Goal: Check status

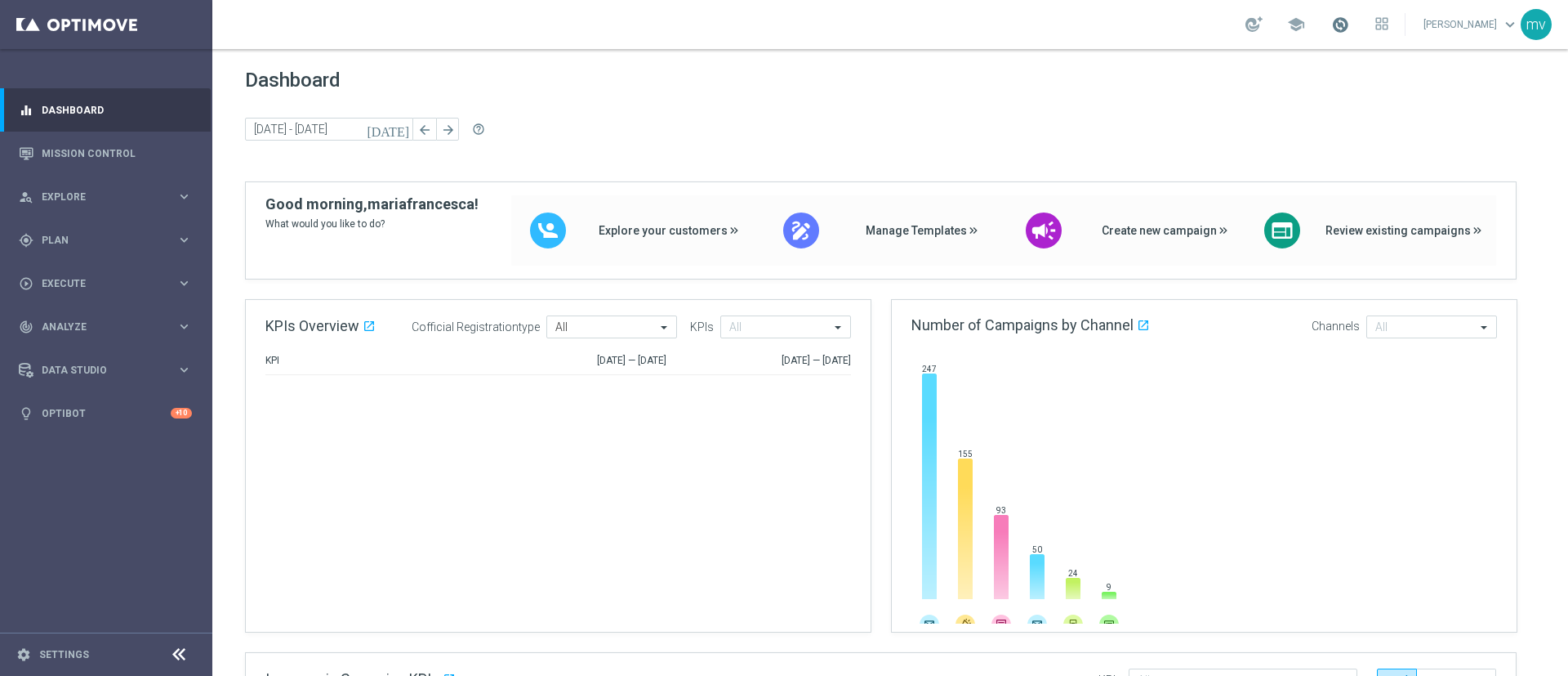
click at [1332, 26] on span at bounding box center [1341, 24] width 18 height 18
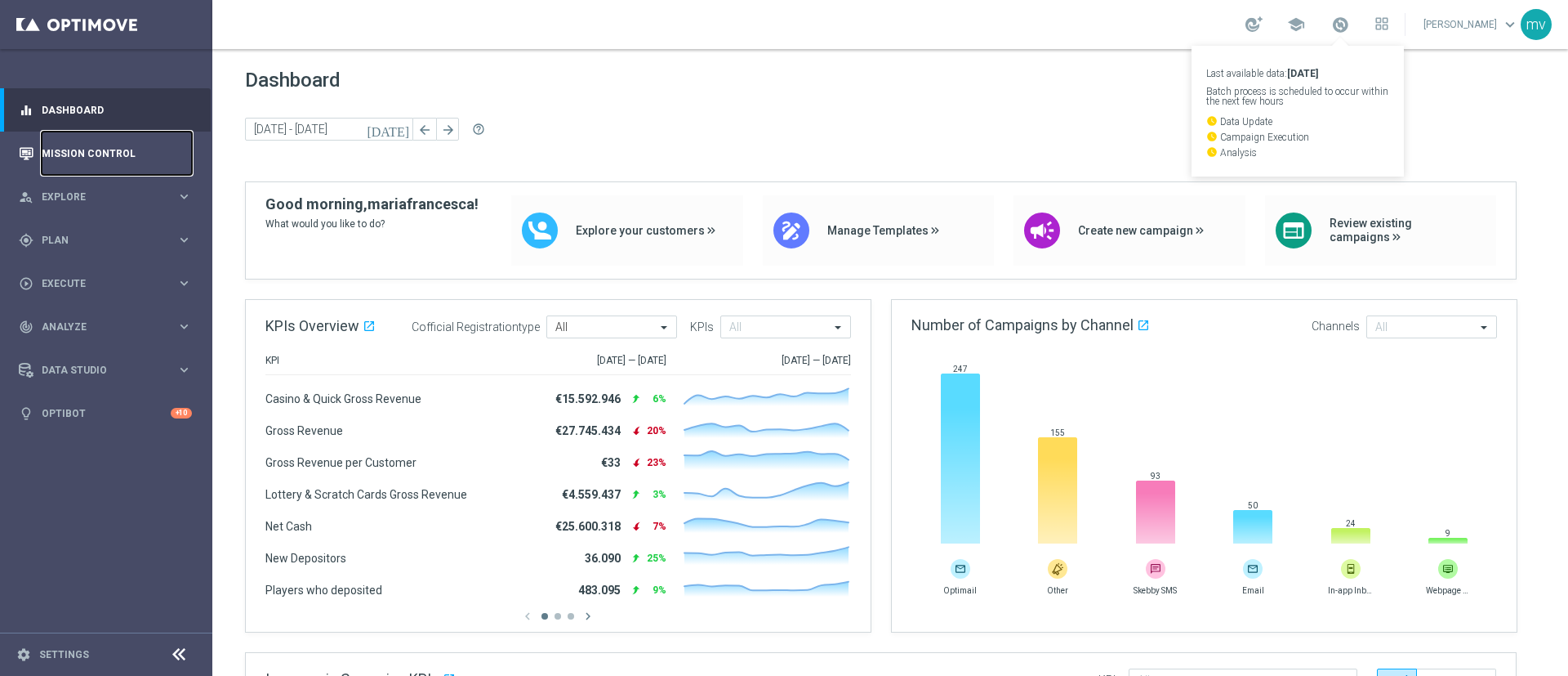
click at [74, 149] on link "Mission Control" at bounding box center [116, 153] width 150 height 44
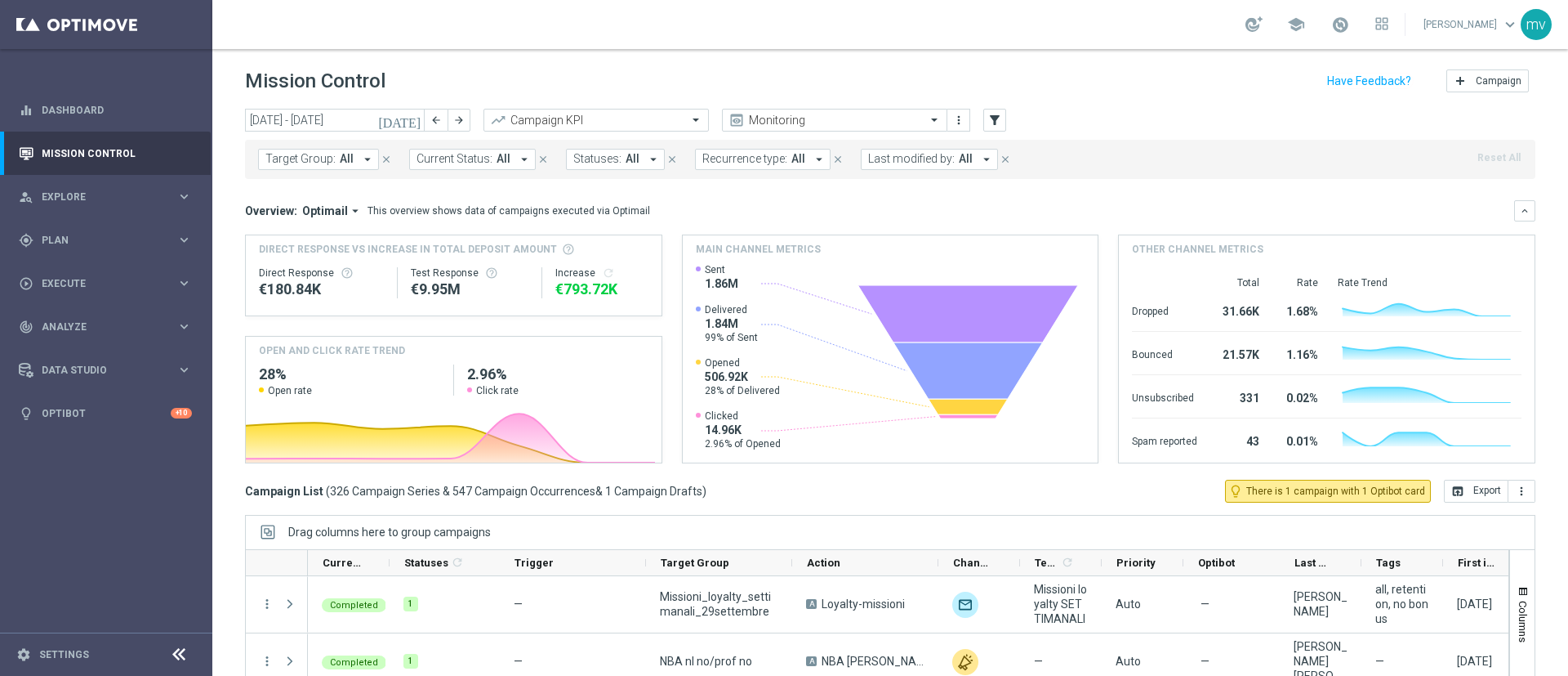
click at [410, 122] on icon "[DATE]" at bounding box center [401, 119] width 45 height 15
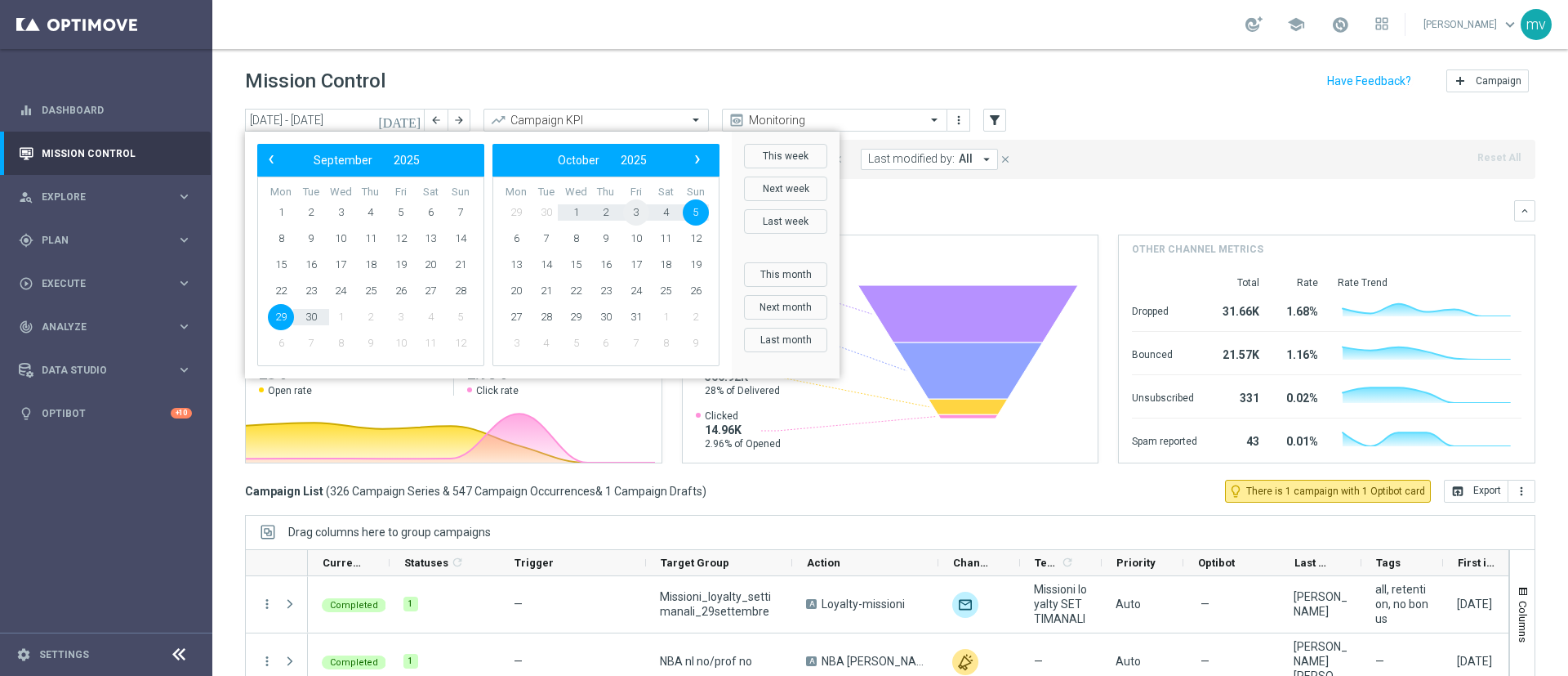
click at [636, 213] on span "3" at bounding box center [636, 212] width 26 height 26
click at [404, 211] on span "3" at bounding box center [401, 212] width 26 height 26
type input "[DATE] - [DATE]"
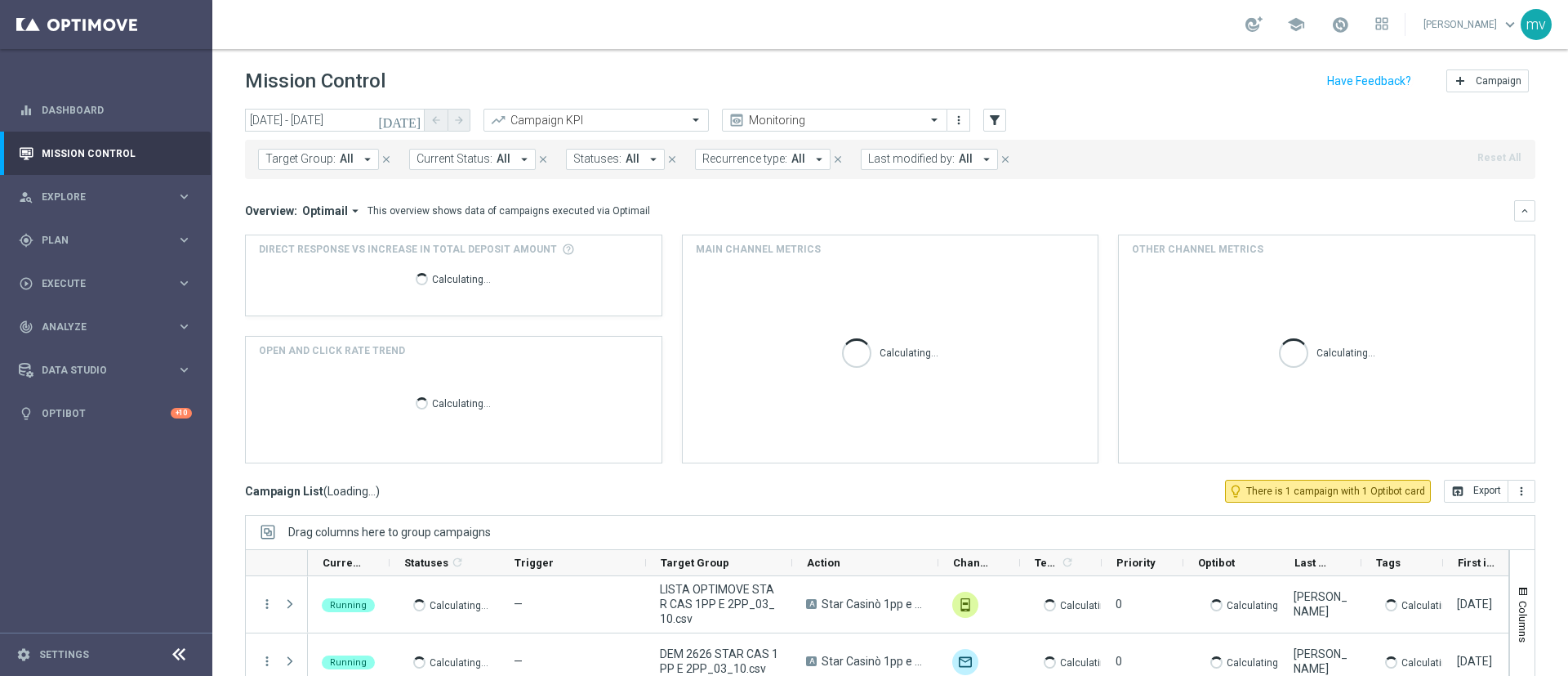
click at [366, 157] on icon "arrow_drop_down" at bounding box center [367, 159] width 15 height 15
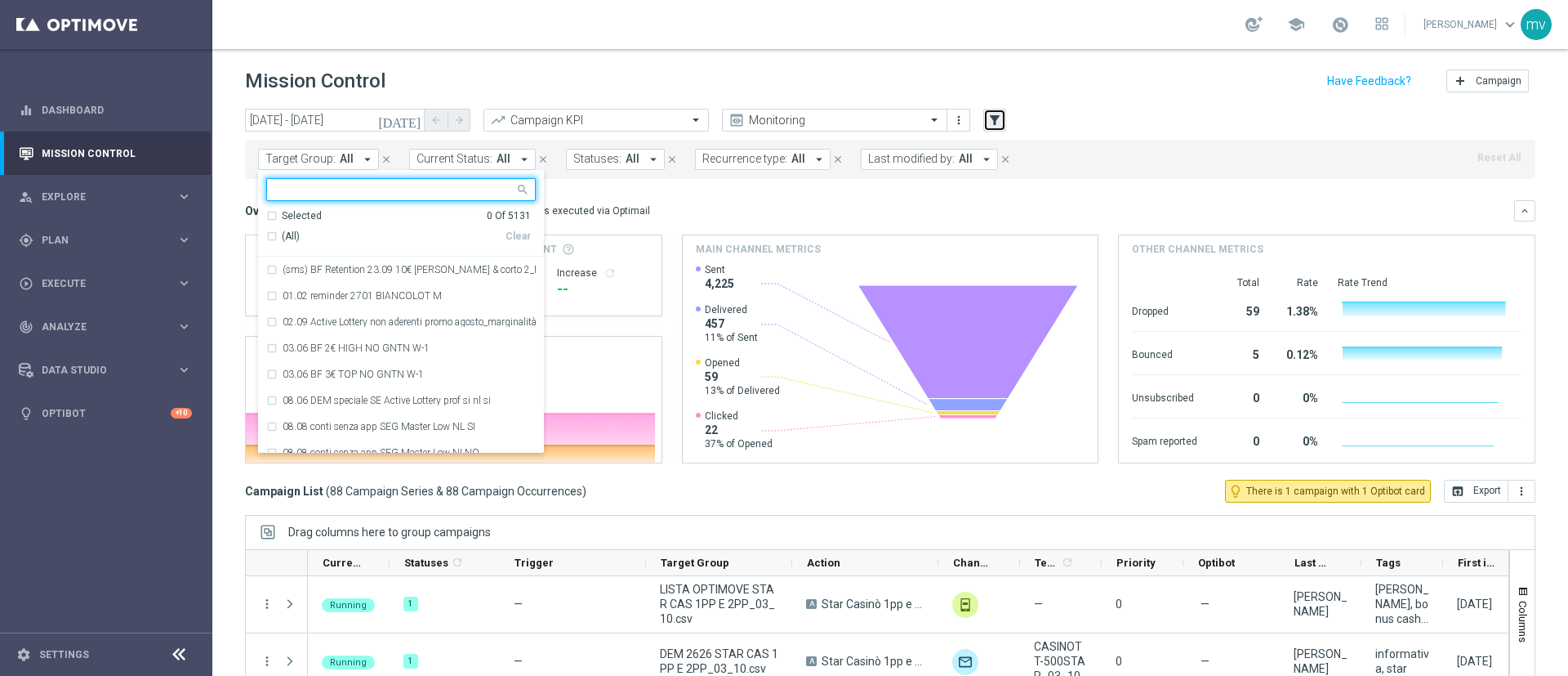
click at [998, 119] on icon "filter_alt" at bounding box center [994, 119] width 15 height 15
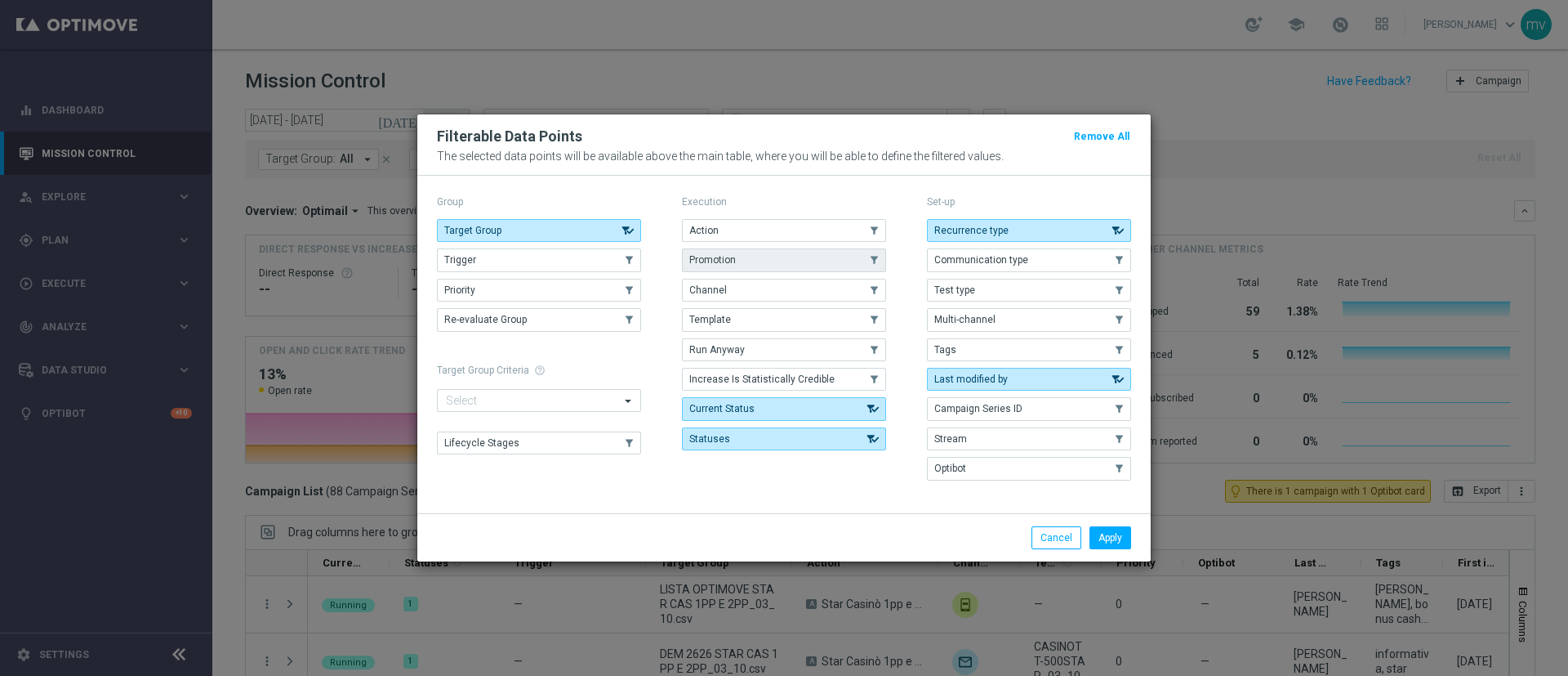
click at [741, 258] on button "Promotion" at bounding box center [784, 261] width 204 height 23
drag, startPoint x: 1119, startPoint y: 531, endPoint x: 986, endPoint y: 521, distance: 133.4
click at [1119, 532] on button "Apply" at bounding box center [1110, 538] width 42 height 23
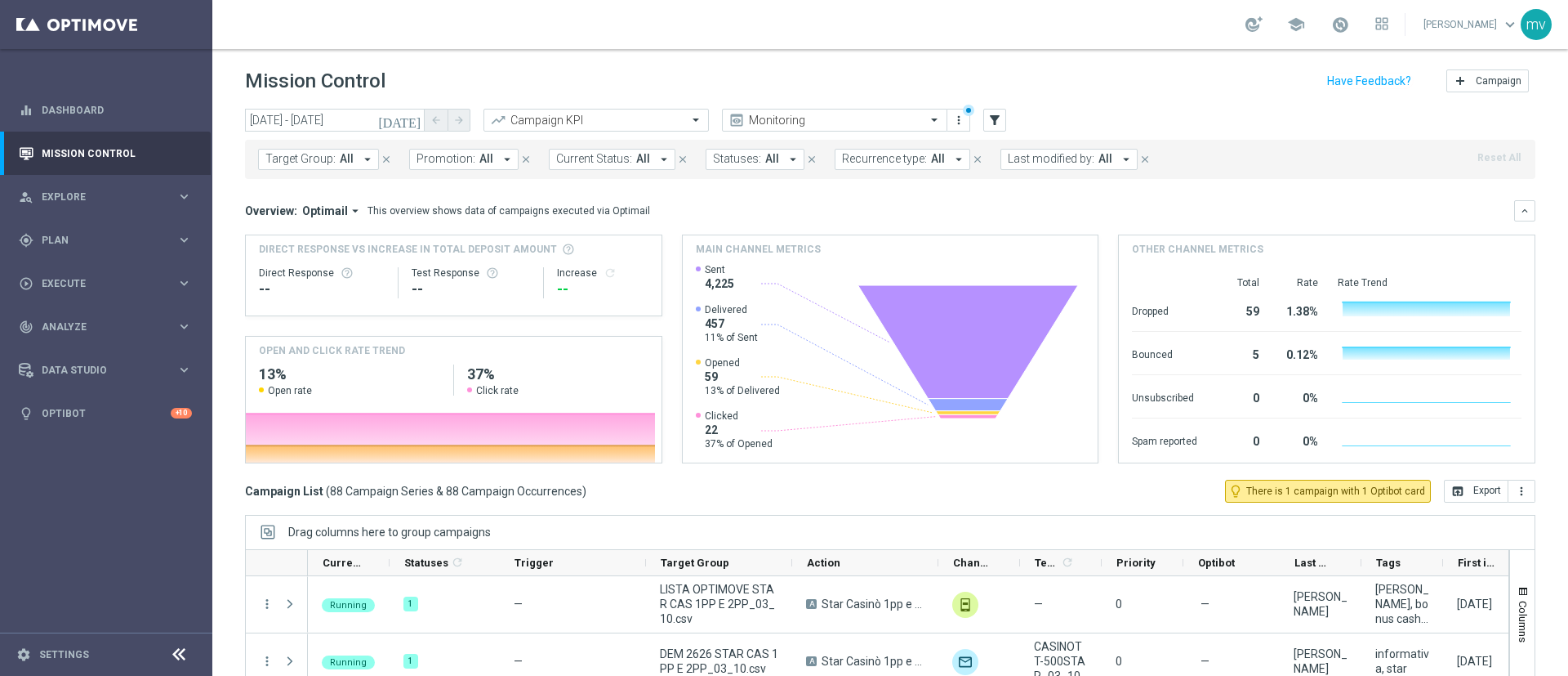
click at [487, 160] on button "Promotion: All arrow_drop_down" at bounding box center [464, 160] width 109 height 21
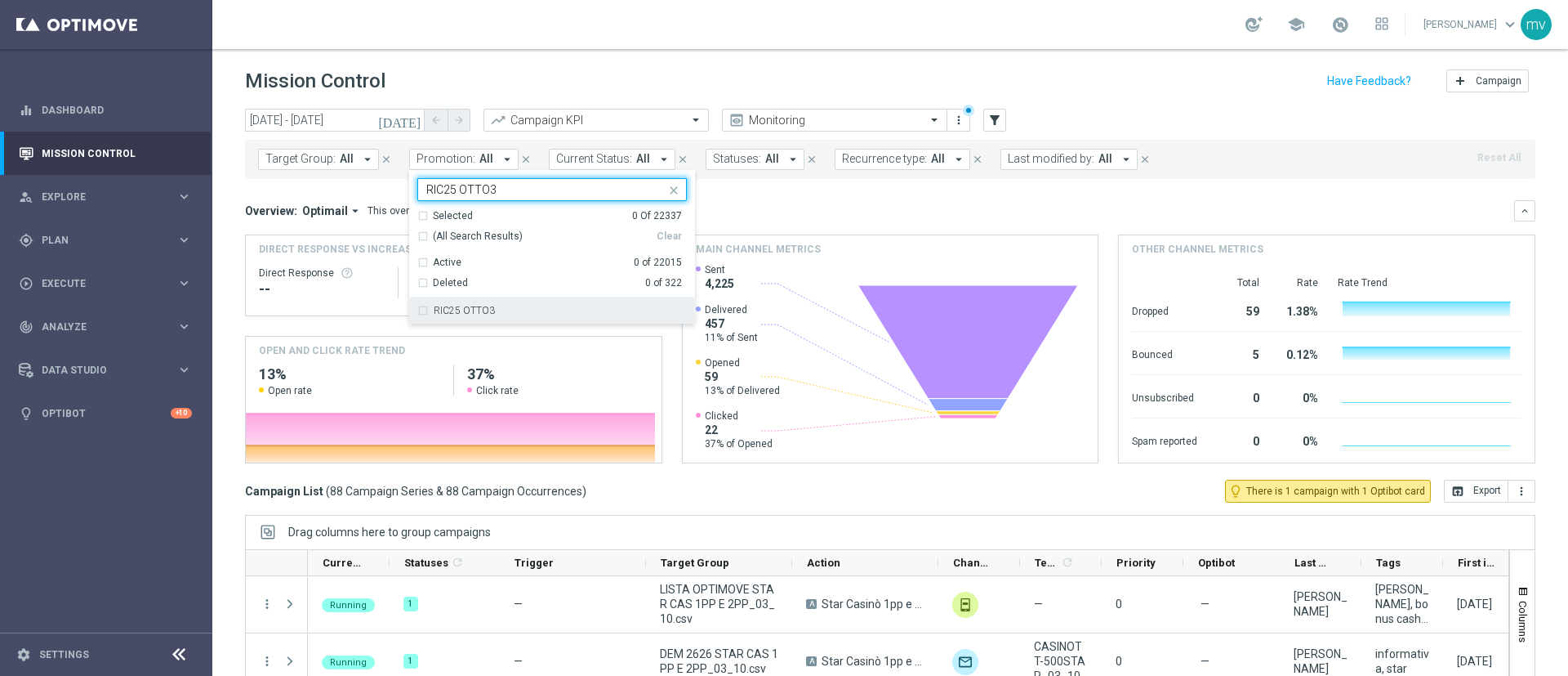
click at [439, 312] on label "RIC25 OTTO3" at bounding box center [464, 311] width 61 height 10
type input "RIC25 OTTO3"
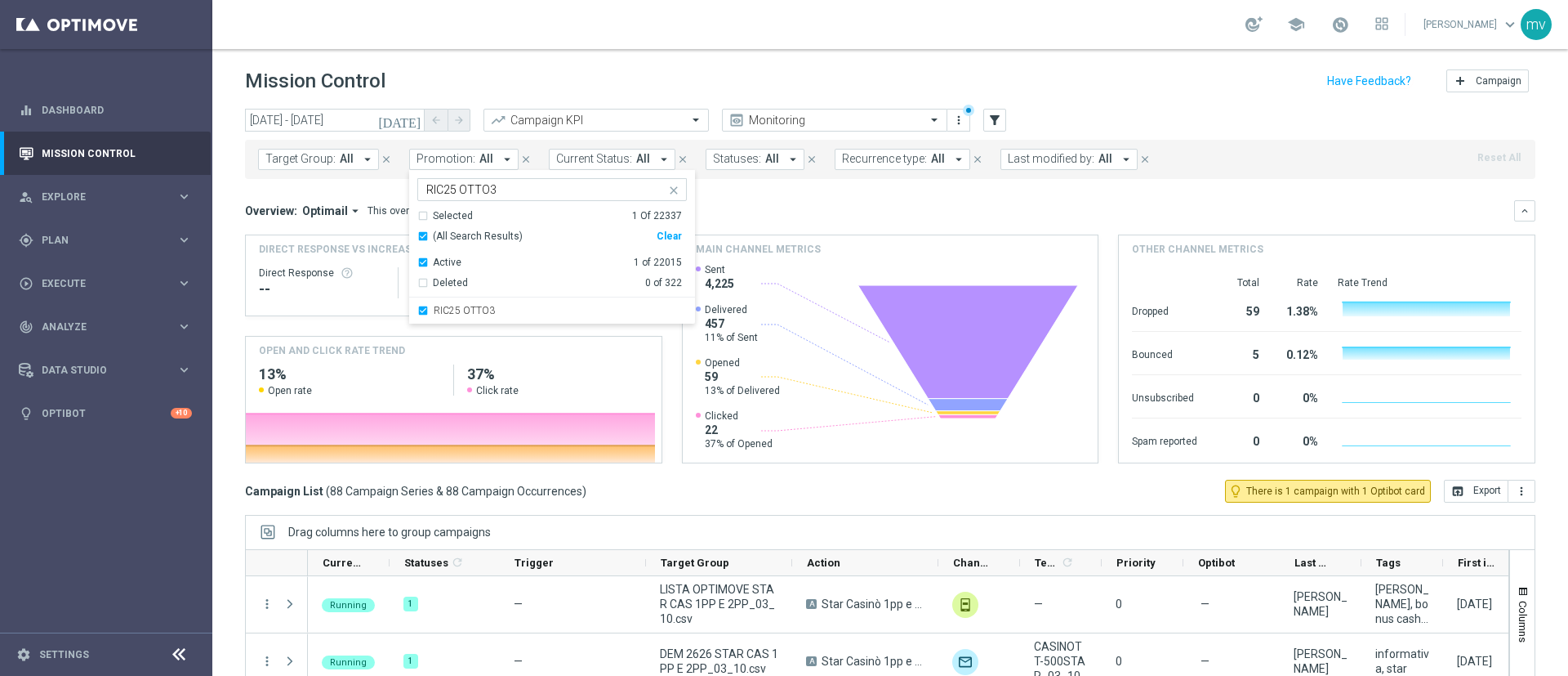
click at [844, 197] on mini-dashboard "Overview: Optimail arrow_drop_down This overview shows data of campaigns execut…" at bounding box center [890, 329] width 1290 height 301
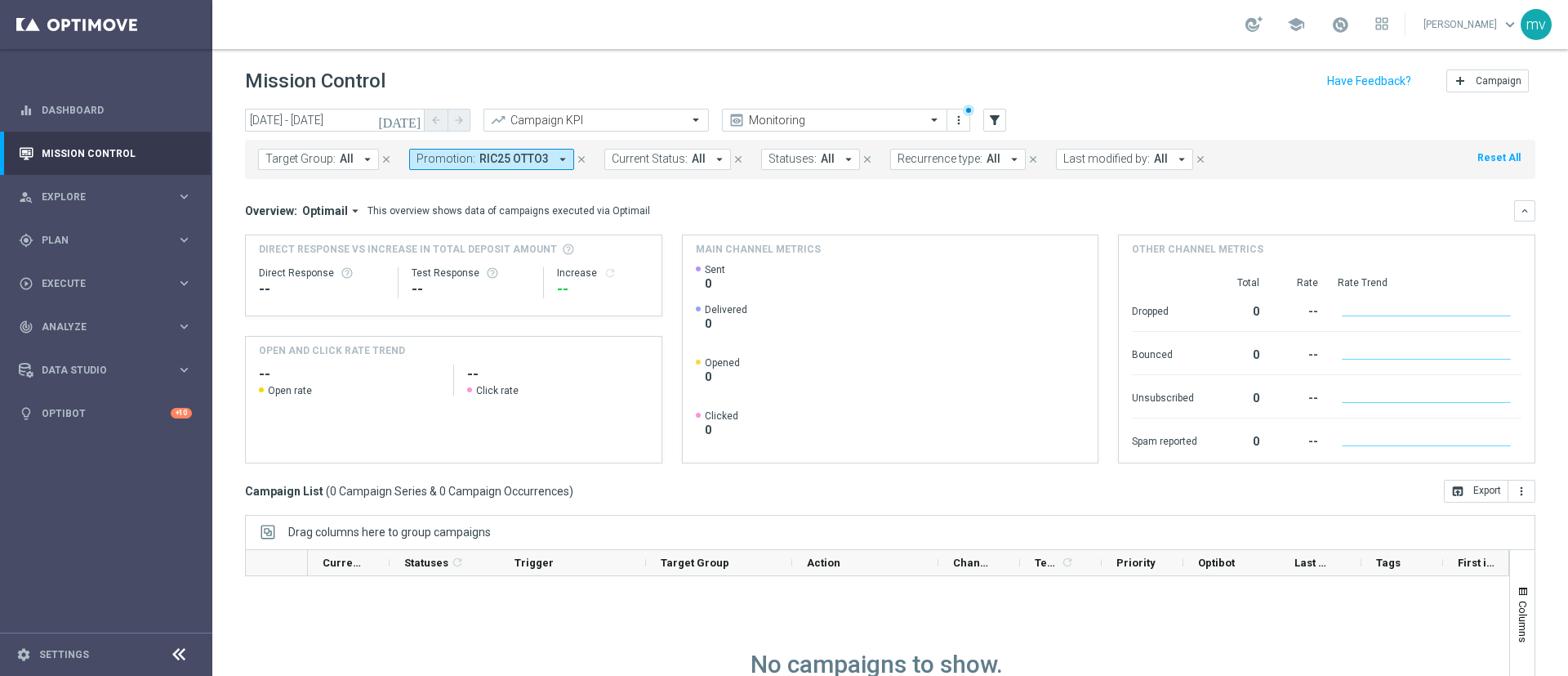
click at [1330, 34] on link at bounding box center [1341, 25] width 21 height 26
click at [1146, 32] on div "school Last available data: [DATE] Batch process is scheduled to occur within t…" at bounding box center [890, 24] width 1356 height 49
